Goal: Use online tool/utility: Utilize a website feature to perform a specific function

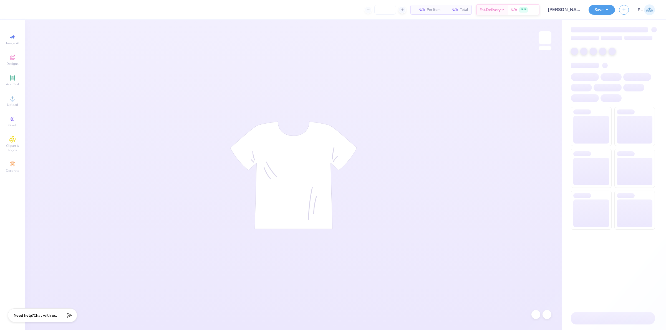
type input "24"
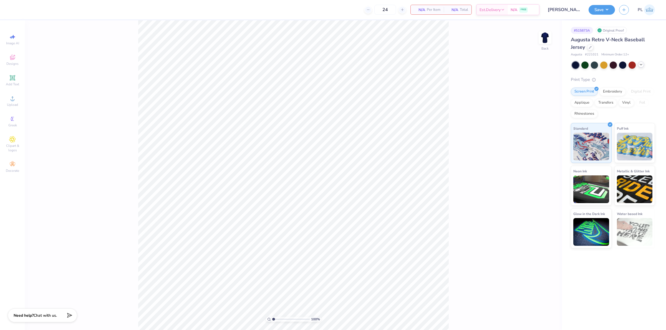
click at [642, 64] on icon at bounding box center [641, 64] width 4 height 4
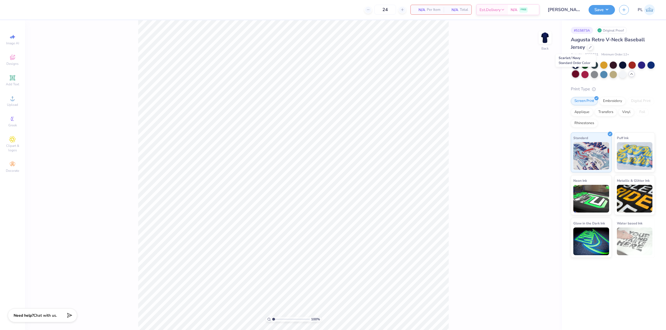
click at [577, 75] on div at bounding box center [575, 73] width 7 height 7
click at [15, 101] on icon at bounding box center [12, 98] width 7 height 7
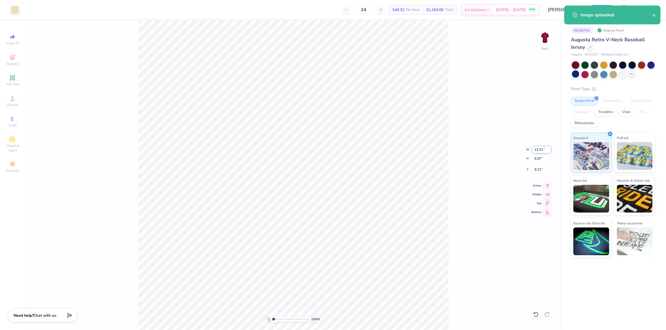
drag, startPoint x: 532, startPoint y: 151, endPoint x: 543, endPoint y: 148, distance: 11.3
click at [543, 148] on input "13.31" at bounding box center [541, 150] width 20 height 8
type input "12.00"
type input "5.92"
drag, startPoint x: 533, startPoint y: 169, endPoint x: 544, endPoint y: 168, distance: 11.7
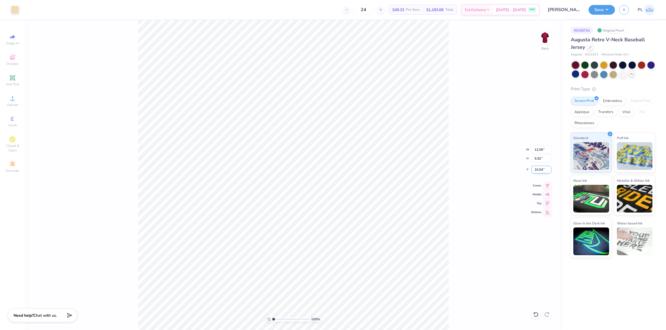
click at [544, 168] on input "10.04" at bounding box center [541, 170] width 20 height 8
type input "3.00"
click at [538, 161] on input "5.92" at bounding box center [541, 159] width 20 height 8
drag, startPoint x: 533, startPoint y: 150, endPoint x: 544, endPoint y: 149, distance: 10.4
click at [544, 149] on input "12.00" at bounding box center [541, 150] width 20 height 8
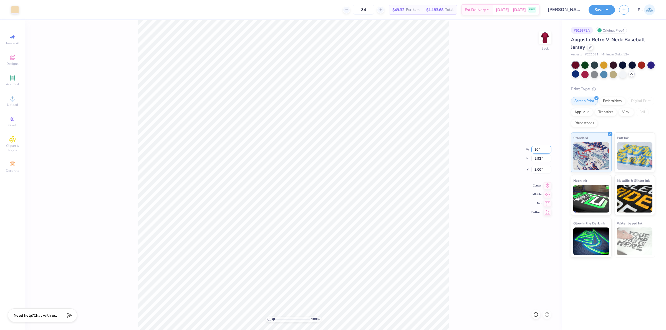
type input "10.00"
type input "4.94"
drag, startPoint x: 534, startPoint y: 171, endPoint x: 543, endPoint y: 171, distance: 8.3
click at [543, 171] on input "3.49" at bounding box center [541, 170] width 20 height 8
type input "3.00"
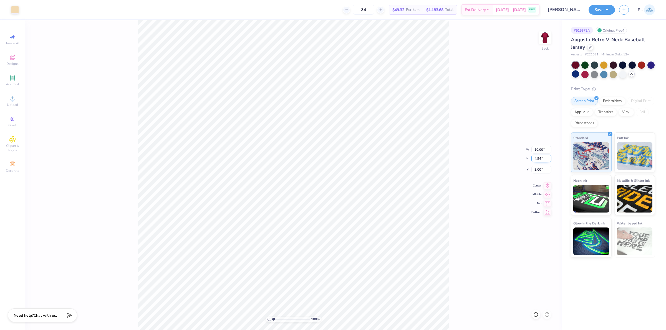
click at [539, 158] on input "4.94" at bounding box center [541, 159] width 20 height 8
click at [6, 107] on div "Upload" at bounding box center [12, 101] width 19 height 16
click at [542, 150] on input "13.31" at bounding box center [541, 150] width 20 height 8
type input "10.00"
type input "4.94"
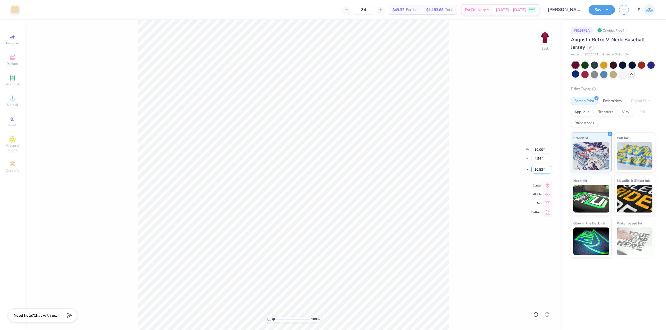
drag, startPoint x: 536, startPoint y: 171, endPoint x: 547, endPoint y: 170, distance: 10.9
click at [547, 170] on input "10.53" at bounding box center [541, 170] width 20 height 8
type input "3.00"
click at [606, 7] on button "Save" at bounding box center [601, 9] width 26 height 10
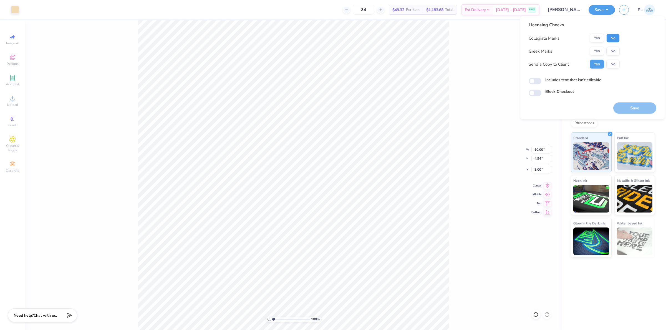
click at [610, 37] on button "No" at bounding box center [612, 38] width 13 height 9
click at [594, 53] on button "Yes" at bounding box center [597, 51] width 14 height 9
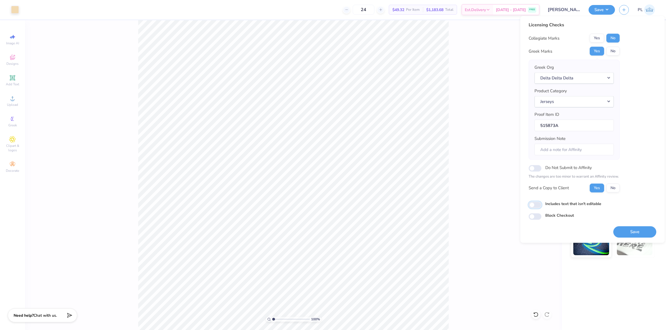
click at [539, 205] on input "Includes text that isn't editable" at bounding box center [535, 205] width 13 height 7
checkbox input "true"
click at [631, 230] on button "Save" at bounding box center [634, 231] width 43 height 11
checkbox input "true"
